Goal: Information Seeking & Learning: Compare options

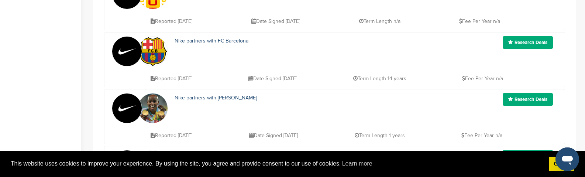
scroll to position [369, 0]
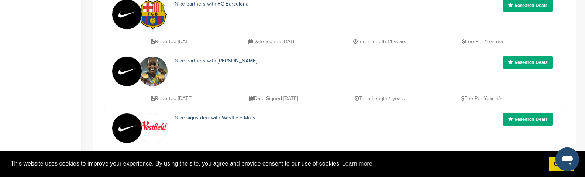
drag, startPoint x: 166, startPoint y: 172, endPoint x: 398, endPoint y: 99, distance: 243.1
click at [398, 99] on p "Term Length 1 years" at bounding box center [379, 98] width 50 height 9
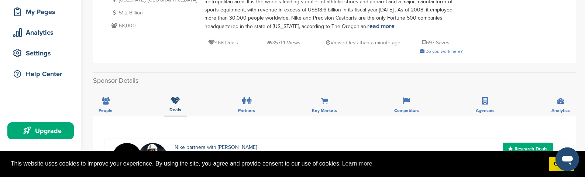
scroll to position [111, 0]
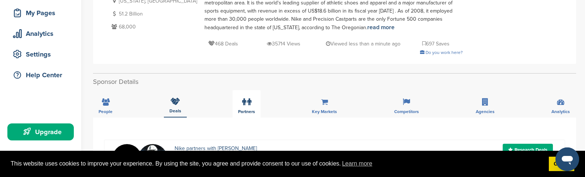
click at [245, 106] on label at bounding box center [246, 101] width 9 height 15
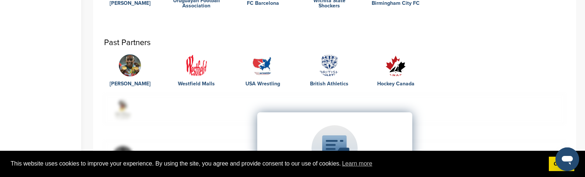
scroll to position [258, 0]
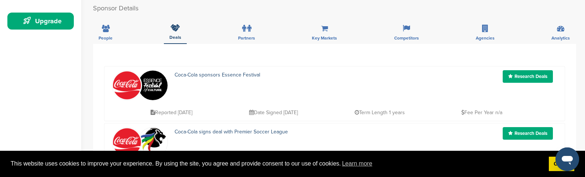
scroll to position [258, 0]
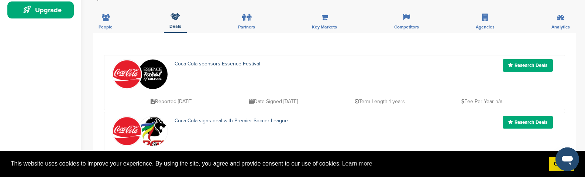
scroll to position [221, 0]
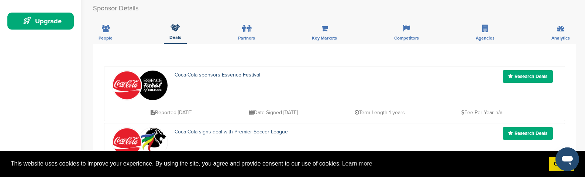
drag, startPoint x: 338, startPoint y: 167, endPoint x: 181, endPoint y: 113, distance: 165.9
click at [181, 113] on p "Reported 2 months ago" at bounding box center [171, 112] width 42 height 9
click at [406, 89] on div "Coca-Cola sponsors Essence Festival" at bounding box center [313, 85] width 292 height 30
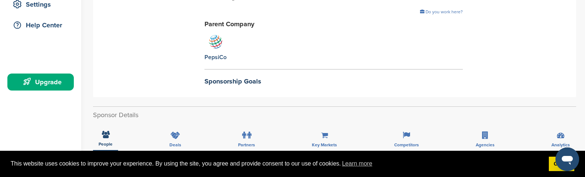
scroll to position [148, 0]
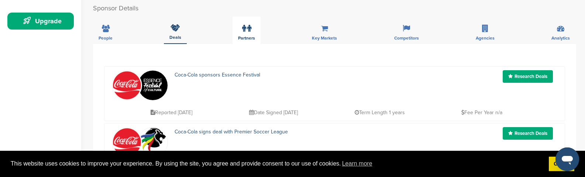
scroll to position [221, 0]
click at [242, 30] on icon at bounding box center [244, 28] width 4 height 7
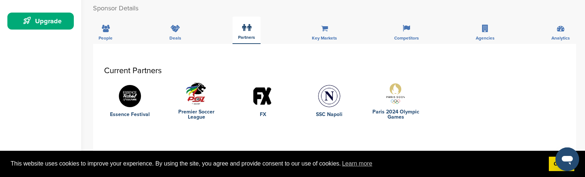
drag, startPoint x: 55, startPoint y: 175, endPoint x: 247, endPoint y: 37, distance: 236.3
click at [247, 37] on span "Partners" at bounding box center [246, 37] width 17 height 4
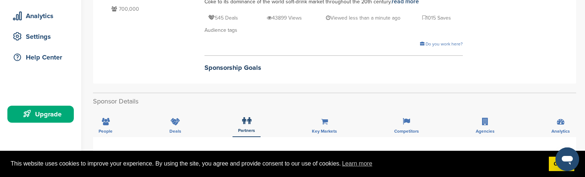
scroll to position [148, 0]
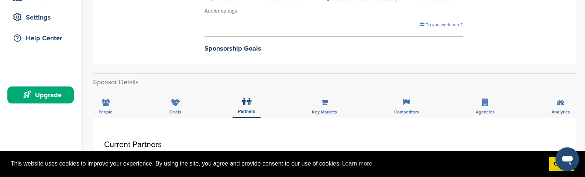
click at [402, 108] on div "Competitors" at bounding box center [406, 103] width 36 height 27
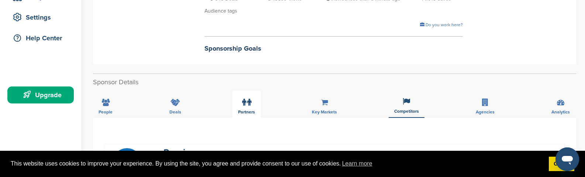
click at [252, 105] on div "Partners" at bounding box center [246, 103] width 28 height 27
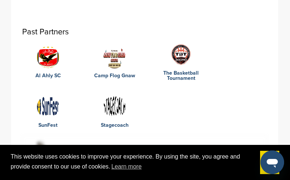
scroll to position [295, 0]
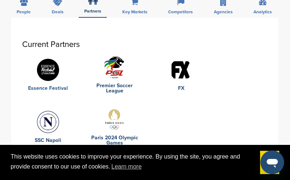
click at [59, 86] on link "Essence Festival" at bounding box center [48, 88] width 52 height 5
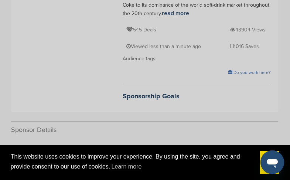
scroll to position [37, 0]
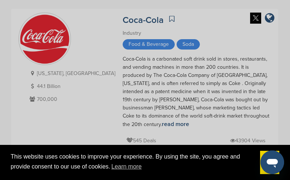
click at [211, 34] on div "Sponsor Detail Page Welcome to the Sponsor Detail page. You might see a green c…" at bounding box center [145, 90] width 290 height 180
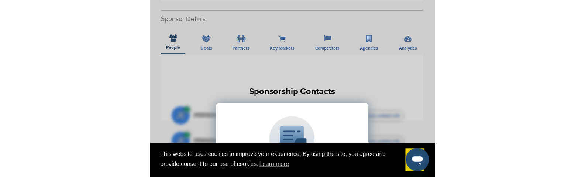
scroll to position [258, 0]
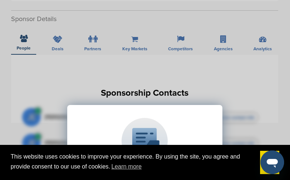
click at [212, 65] on div "Sponsor Detail Page Welcome to the Sponsor Detail page. You might see a green c…" at bounding box center [145, 90] width 290 height 180
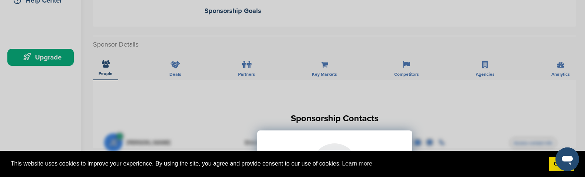
scroll to position [184, 0]
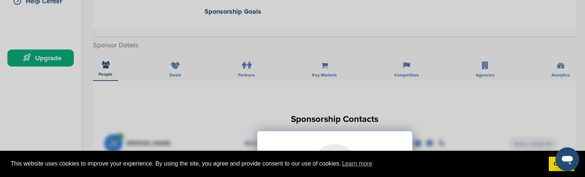
click at [289, 64] on div "Sponsor Detail Page Welcome to the Sponsor Detail page. You might see a green c…" at bounding box center [292, 88] width 585 height 177
click at [289, 67] on div "Sponsor Detail Page Welcome to the Sponsor Detail page. You might see a green c…" at bounding box center [292, 88] width 585 height 177
click at [168, 70] on div "Sponsor Detail Page Welcome to the Sponsor Detail page. You might see a green c…" at bounding box center [292, 88] width 585 height 177
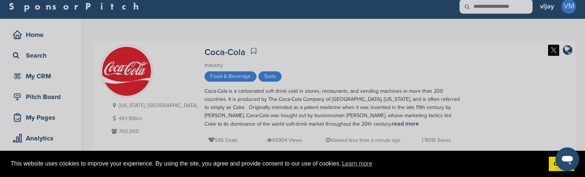
scroll to position [0, 0]
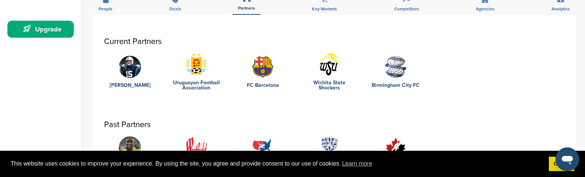
scroll to position [148, 0]
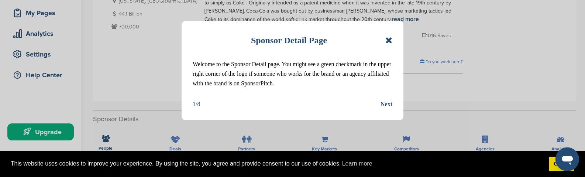
click at [391, 42] on icon at bounding box center [388, 40] width 7 height 9
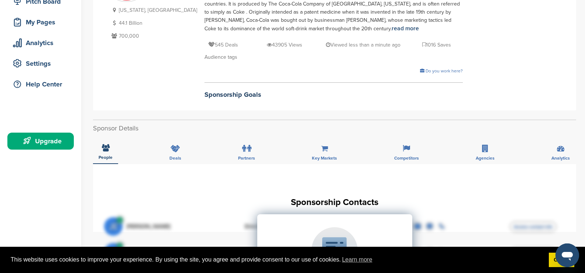
scroll to position [148, 0]
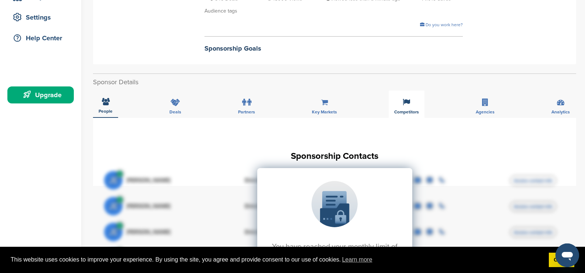
click at [408, 107] on div "Competitors" at bounding box center [406, 103] width 36 height 27
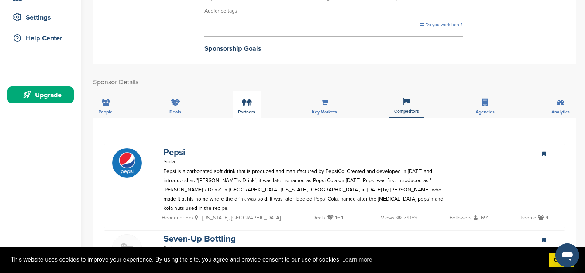
click at [252, 109] on div "Partners" at bounding box center [246, 103] width 28 height 27
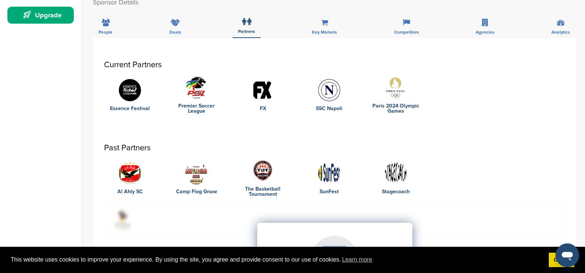
scroll to position [221, 0]
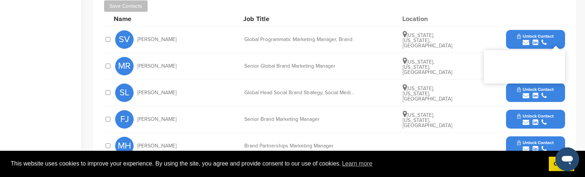
scroll to position [258, 0]
